Goal: Information Seeking & Learning: Learn about a topic

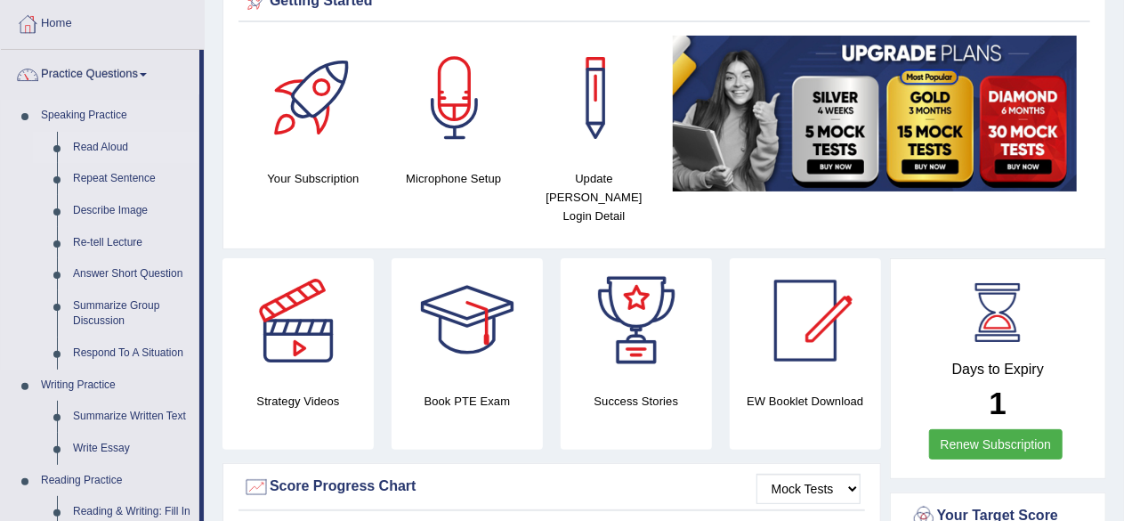
click at [116, 150] on link "Read Aloud" at bounding box center [132, 148] width 134 height 32
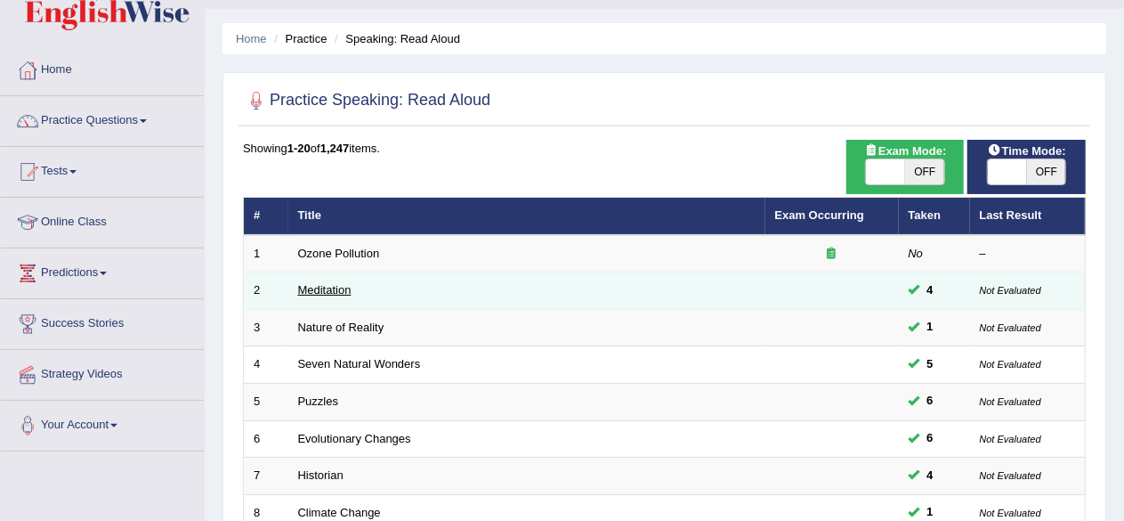
click at [321, 287] on link "Meditation" at bounding box center [324, 289] width 53 height 13
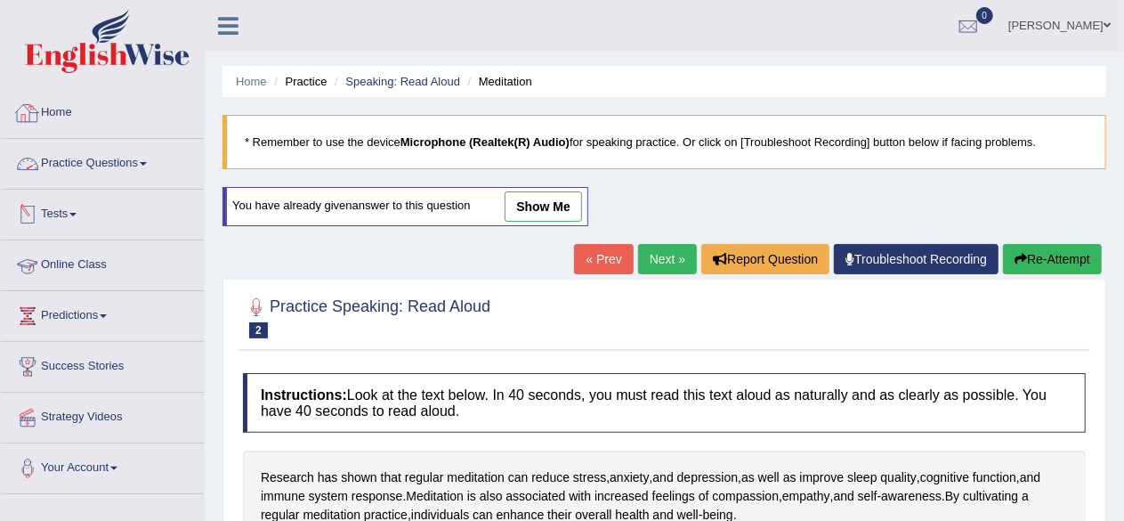
click at [96, 158] on link "Practice Questions" at bounding box center [102, 161] width 203 height 44
